Goal: Complete application form: Complete application form

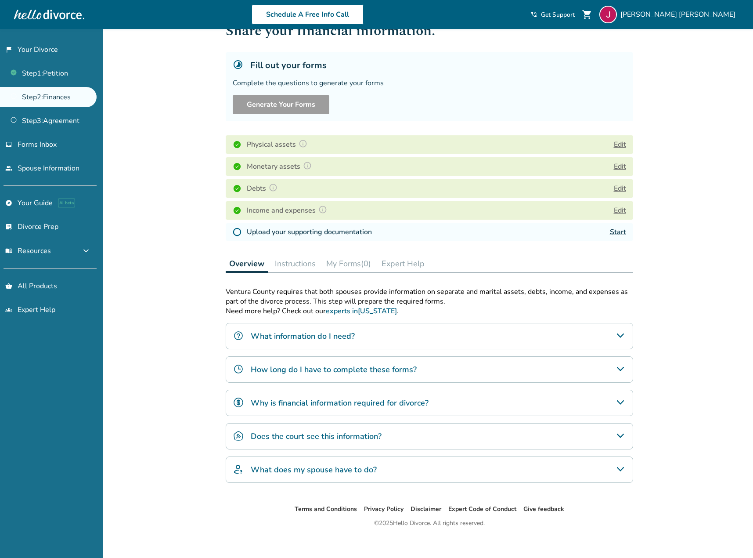
scroll to position [40, 0]
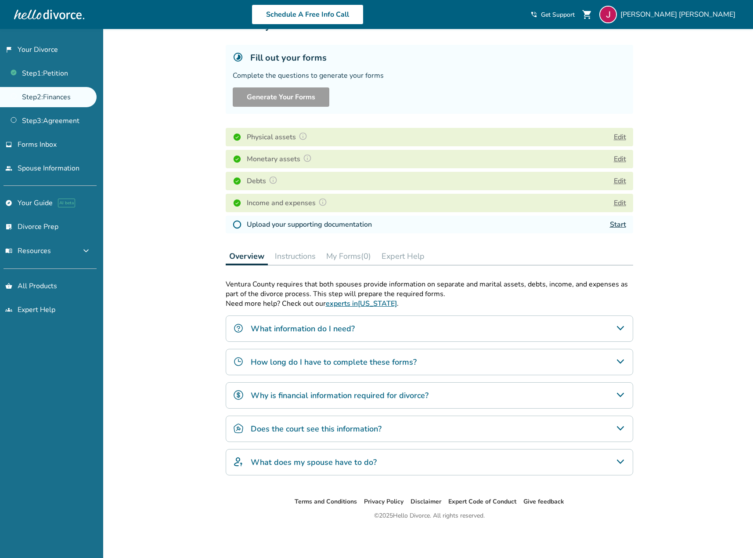
click at [610, 227] on link "Start" at bounding box center [618, 224] width 16 height 10
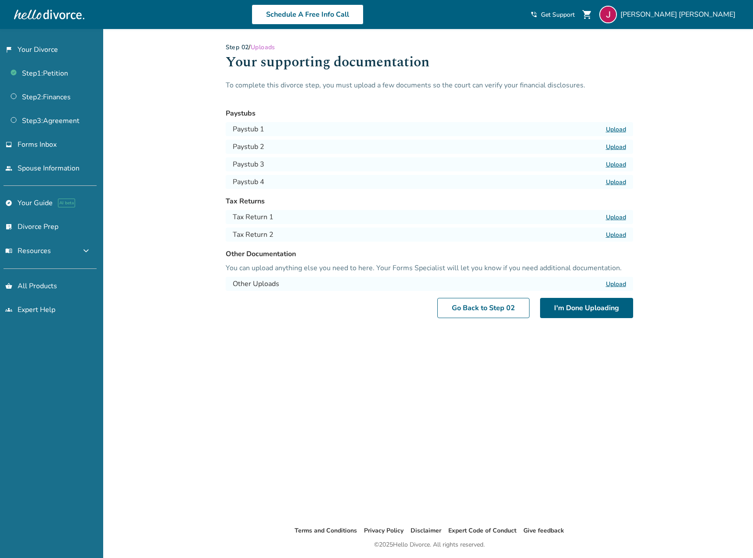
click at [614, 215] on label "Upload" at bounding box center [616, 217] width 20 height 8
click at [0, 0] on input "Upload" at bounding box center [0, 0] width 0 height 0
click at [618, 234] on label "Upload" at bounding box center [616, 234] width 20 height 8
click at [0, 0] on input "Upload" at bounding box center [0, 0] width 0 height 0
click at [621, 131] on label "Upload" at bounding box center [616, 129] width 20 height 8
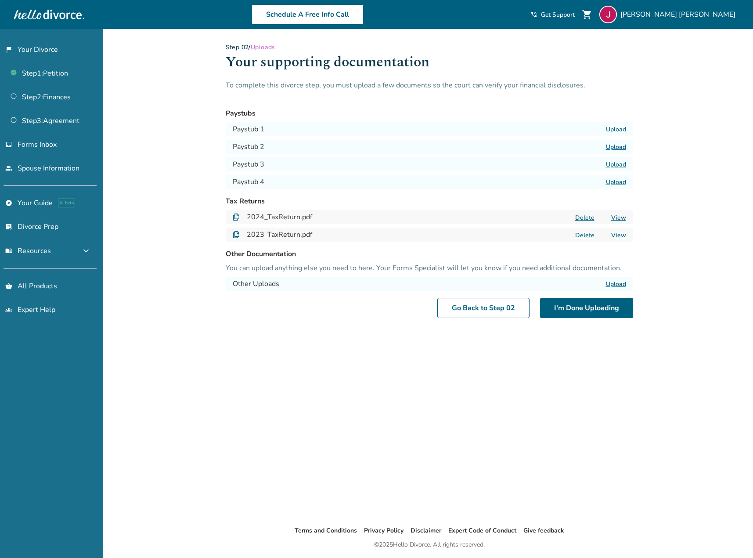
click at [0, 0] on input "Upload" at bounding box center [0, 0] width 0 height 0
click at [605, 146] on div "Paystub 2 Upload" at bounding box center [429, 147] width 407 height 14
click at [612, 147] on label "Upload" at bounding box center [616, 147] width 20 height 8
click at [0, 0] on input "Upload" at bounding box center [0, 0] width 0 height 0
click at [613, 165] on label "Upload" at bounding box center [616, 164] width 20 height 8
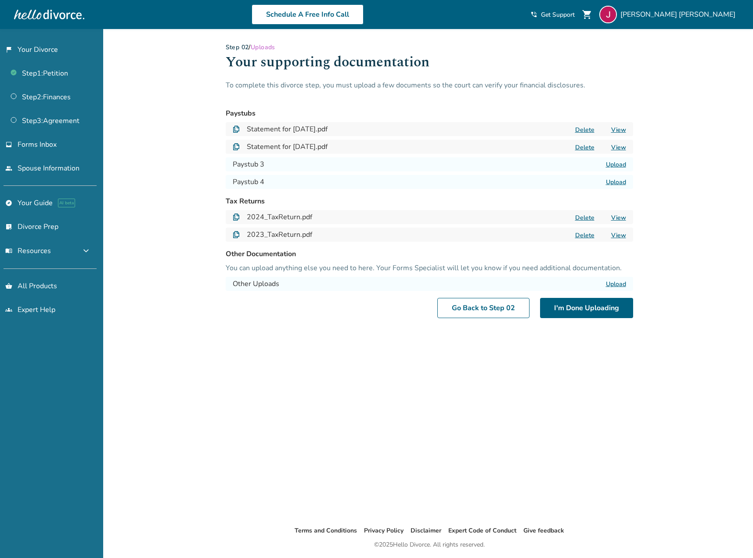
click at [0, 0] on input "Upload" at bounding box center [0, 0] width 0 height 0
click at [619, 180] on label "Upload" at bounding box center [616, 182] width 20 height 8
click at [0, 0] on input "Upload" at bounding box center [0, 0] width 0 height 0
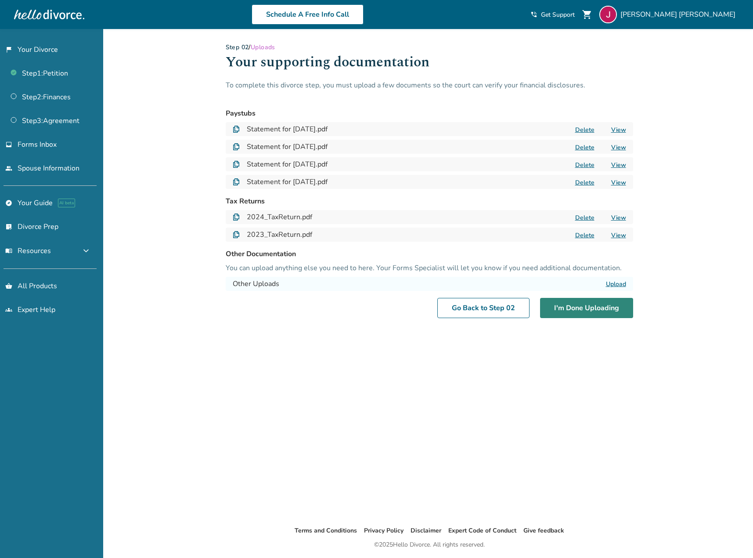
click at [572, 306] on button "I'm Done Uploading" at bounding box center [586, 308] width 93 height 20
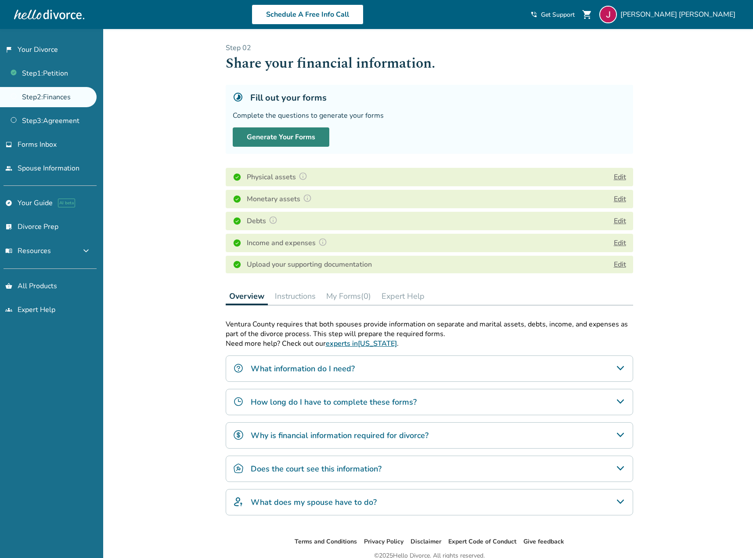
click at [271, 141] on button "Generate Your Forms" at bounding box center [281, 136] width 97 height 19
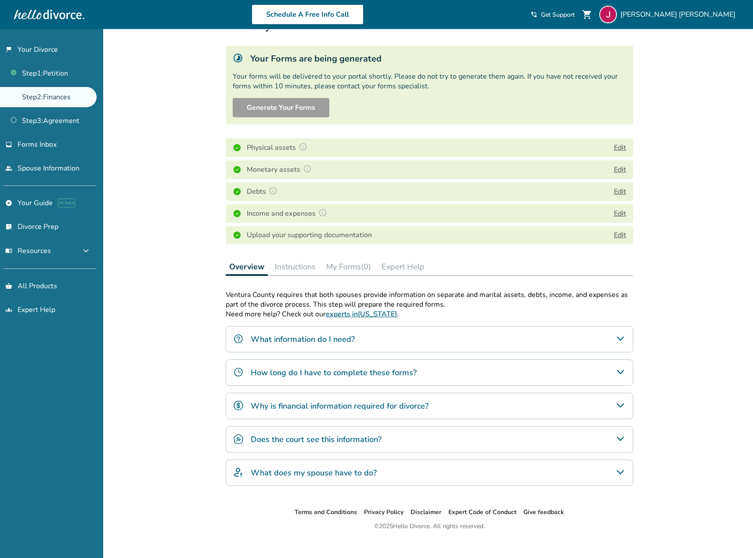
scroll to position [50, 0]
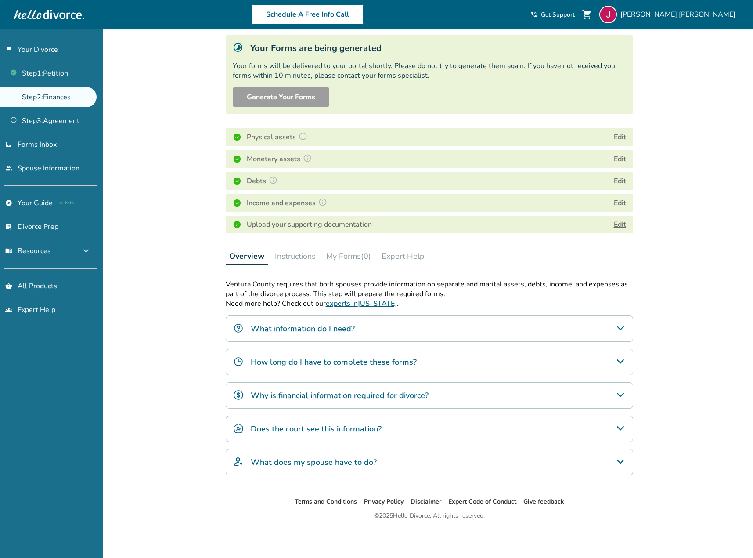
click at [285, 258] on button "Instructions" at bounding box center [295, 256] width 48 height 18
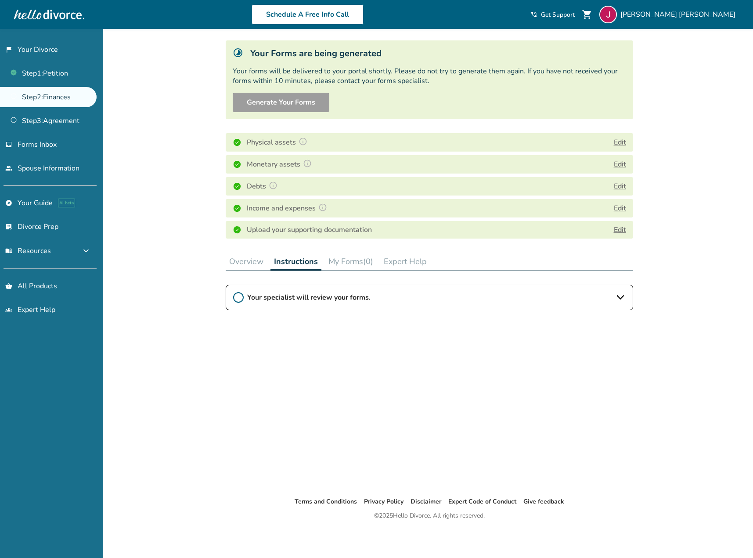
click at [237, 262] on button "Overview" at bounding box center [246, 261] width 41 height 18
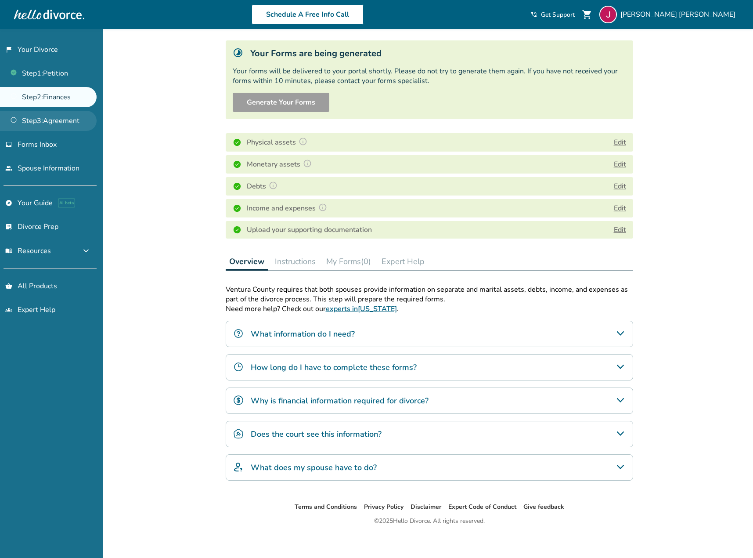
click at [61, 115] on link "Step 3 : Agreement" at bounding box center [48, 121] width 97 height 20
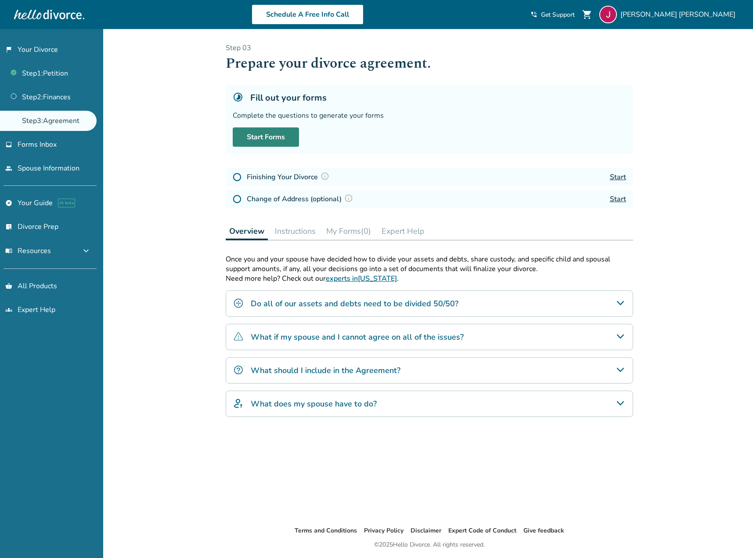
click at [242, 138] on link "Start Forms" at bounding box center [266, 136] width 66 height 19
